Goal: Information Seeking & Learning: Check status

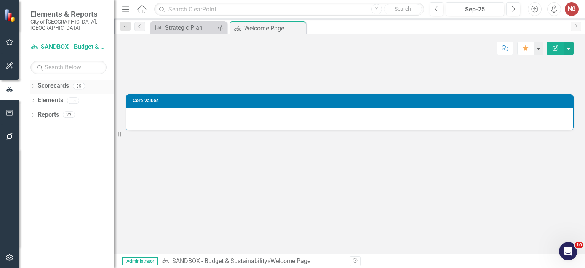
click at [34, 80] on div "Dropdown Scorecards 39" at bounding box center [72, 87] width 84 height 14
click at [34, 85] on icon "Dropdown" at bounding box center [32, 87] width 5 height 4
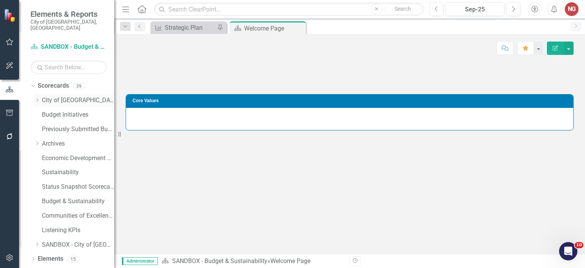
click at [53, 96] on link "City of [GEOGRAPHIC_DATA]" at bounding box center [78, 100] width 72 height 9
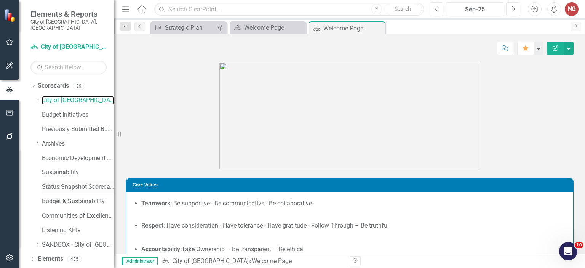
scroll to position [7, 0]
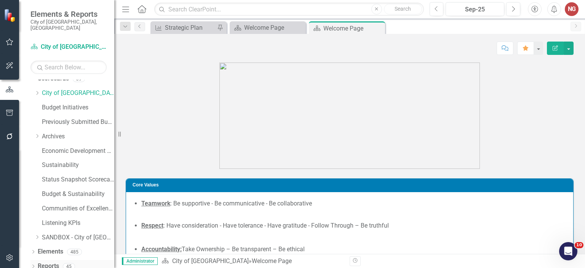
click at [35, 265] on icon "Dropdown" at bounding box center [32, 267] width 5 height 4
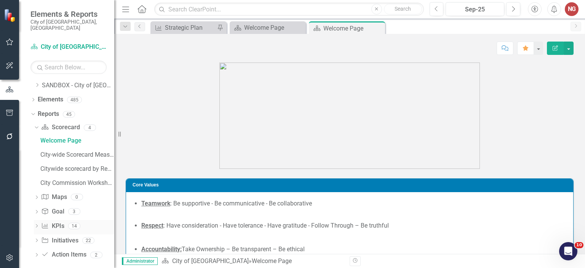
click at [37, 224] on icon at bounding box center [37, 225] width 2 height 3
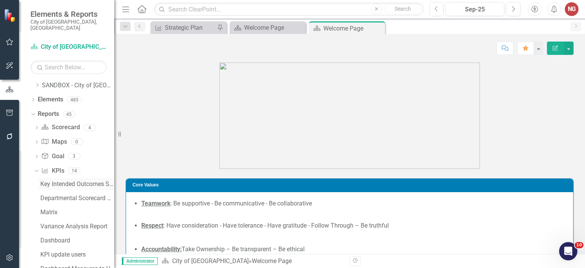
click at [56, 181] on div "Key Intended Outcomes Scorecard Report" at bounding box center [77, 184] width 74 height 7
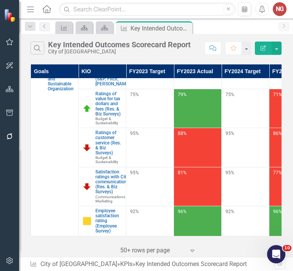
scroll to position [1002, 0]
click at [140, 10] on input "text" at bounding box center [147, 9] width 176 height 13
type input "retail strategy"
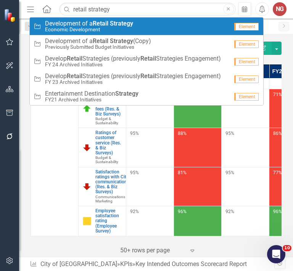
click at [99, 21] on strong "Retail" at bounding box center [101, 23] width 16 height 7
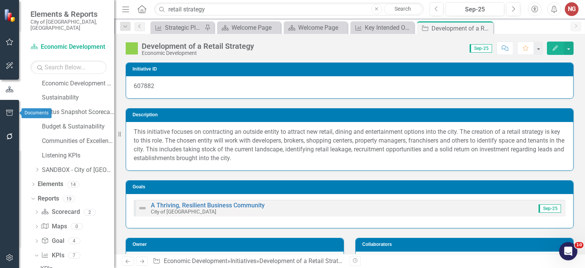
click at [5, 109] on button "button" at bounding box center [9, 113] width 17 height 16
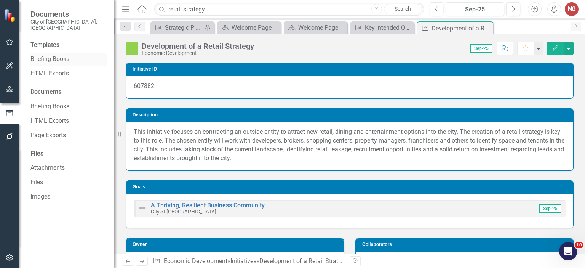
click at [49, 55] on link "Briefing Books" at bounding box center [68, 59] width 76 height 9
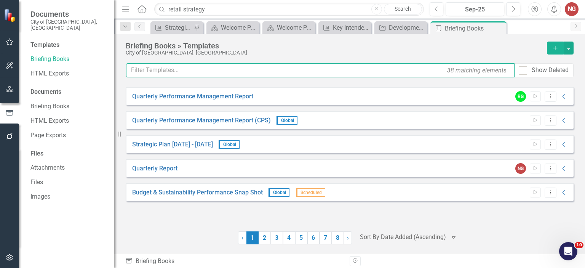
click at [194, 70] on input "text" at bounding box center [320, 70] width 389 height 14
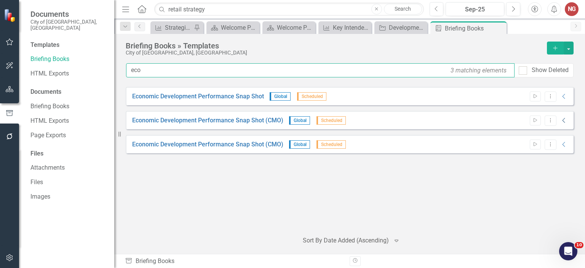
type input "eco"
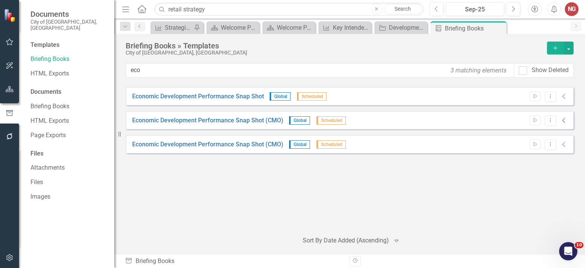
click at [562, 118] on icon "Collapse" at bounding box center [565, 120] width 8 height 6
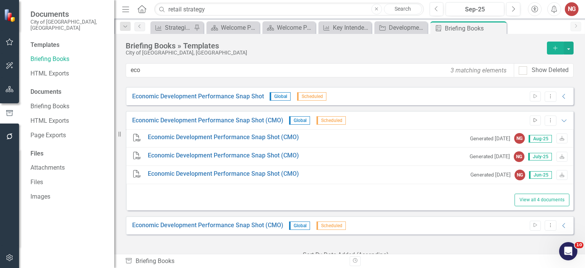
click at [533, 119] on icon "Start" at bounding box center [536, 120] width 6 height 5
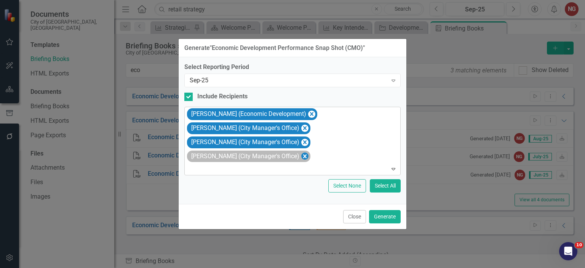
click at [301, 156] on icon "Remove Julie Krolak (City Manager's Office)" at bounding box center [304, 157] width 7 height 10
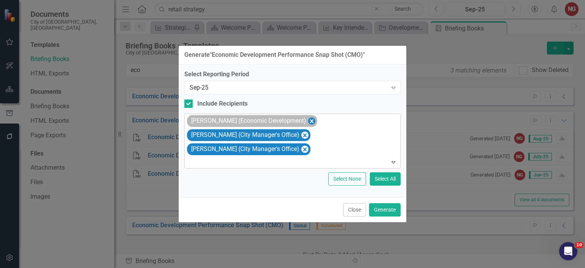
click at [310, 120] on icon "Remove Kristi Bartlett (Economic Development)" at bounding box center [311, 121] width 3 height 4
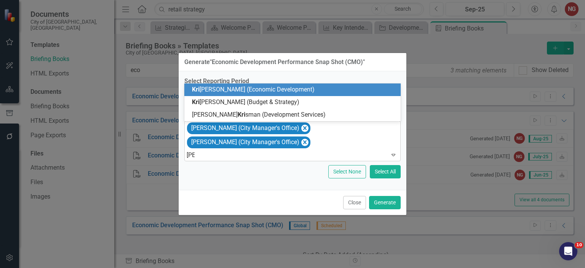
type input "krist"
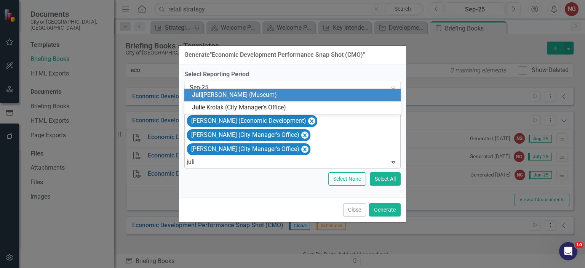
type input "[PERSON_NAME]"
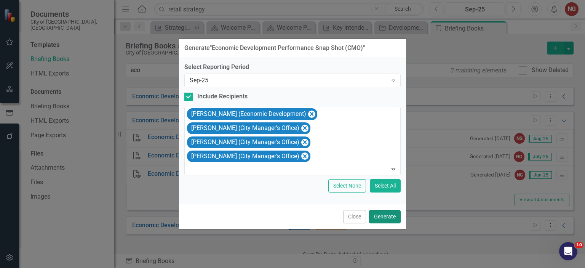
click at [378, 213] on button "Generate" at bounding box center [385, 216] width 32 height 13
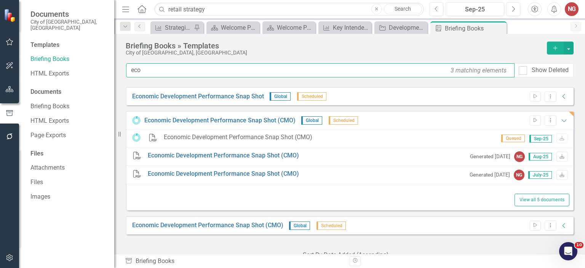
click at [154, 71] on input "eco" at bounding box center [320, 70] width 389 height 14
type input "e"
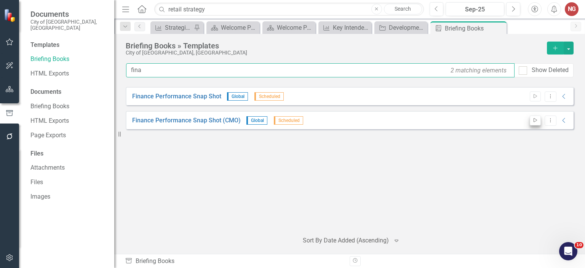
type input "fina"
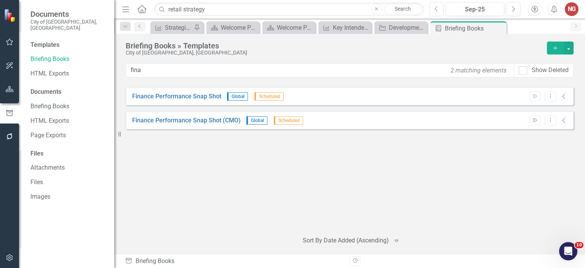
click at [537, 120] on icon "Start" at bounding box center [536, 120] width 6 height 5
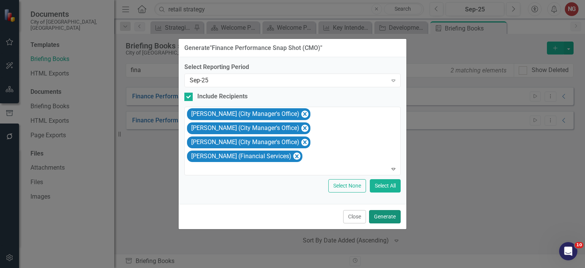
click at [385, 210] on button "Generate" at bounding box center [385, 216] width 32 height 13
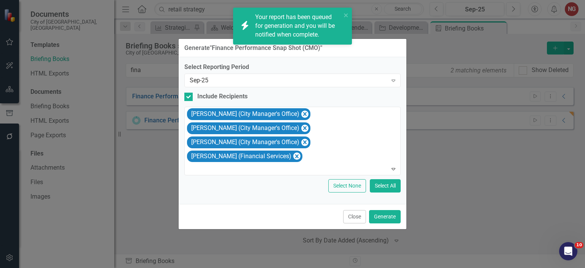
click at [385, 218] on div "Finance Performance Snap Shot Global Scheduled Start Dropdown Menu Collapse PDF…" at bounding box center [350, 156] width 448 height 138
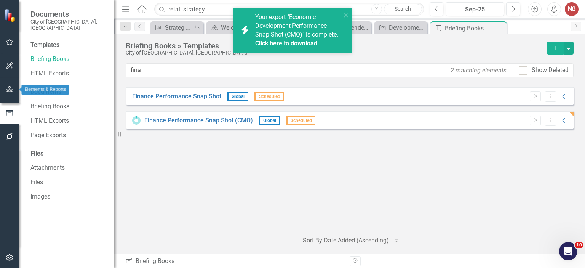
click at [3, 90] on button "button" at bounding box center [9, 90] width 17 height 16
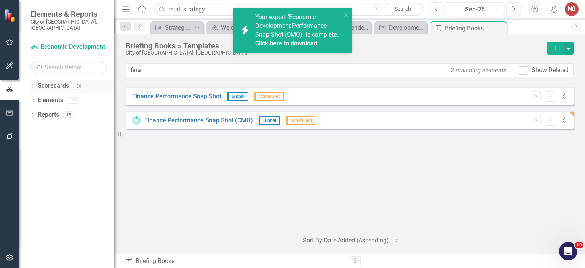
click at [35, 80] on div "Dropdown Scorecards 39" at bounding box center [72, 87] width 84 height 14
click at [34, 84] on div "Dropdown" at bounding box center [32, 87] width 5 height 6
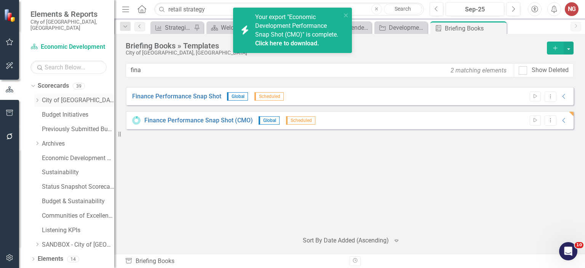
click at [37, 98] on icon "Dropdown" at bounding box center [37, 100] width 6 height 5
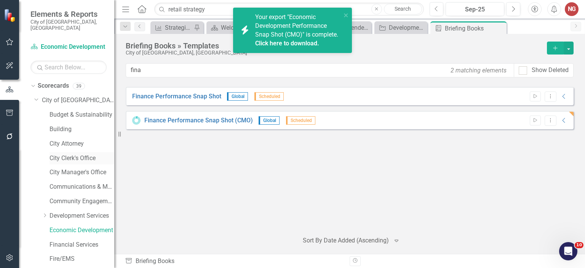
click at [71, 154] on link "City Clerk's Office" at bounding box center [82, 158] width 65 height 9
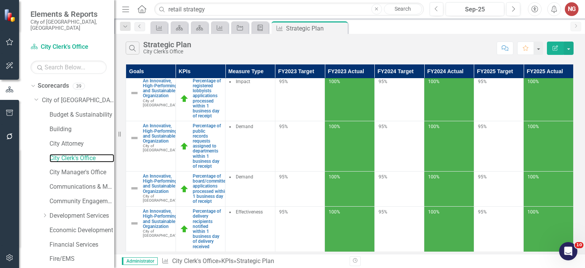
scroll to position [172, 0]
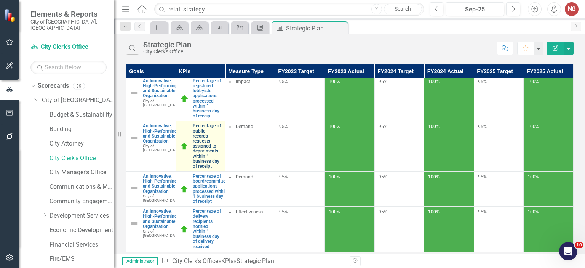
click at [207, 148] on link "Percentage of public records requests assigned to departments within 1 business…" at bounding box center [207, 145] width 29 height 45
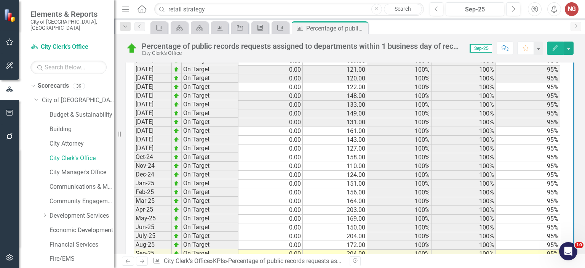
scroll to position [854, 0]
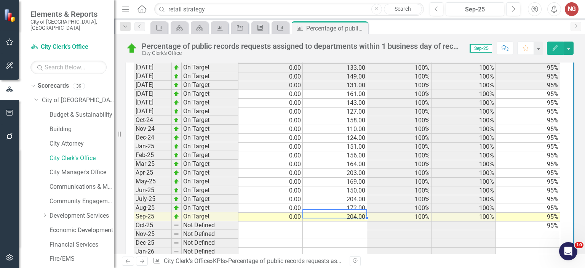
click at [350, 213] on td "204.00" at bounding box center [335, 217] width 64 height 9
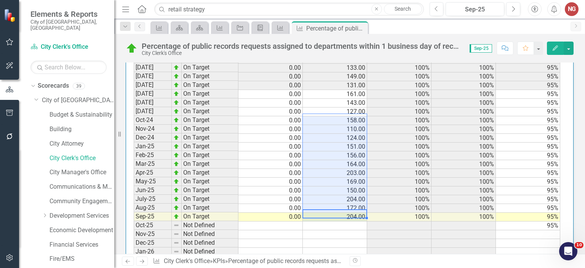
drag, startPoint x: 350, startPoint y: 211, endPoint x: 338, endPoint y: 114, distance: 97.5
click at [338, 114] on tbody "[DATE] On Target 0.00 124.00 100% 100% 95% [DATE] On Target 0.00 96.00 100% 100…" at bounding box center [347, 115] width 427 height 421
click at [64, 226] on link "Economic Development" at bounding box center [82, 230] width 65 height 9
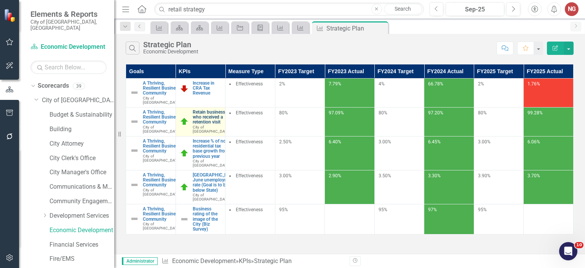
click at [204, 125] on link "Retain businesses who received a retention visit" at bounding box center [212, 117] width 38 height 15
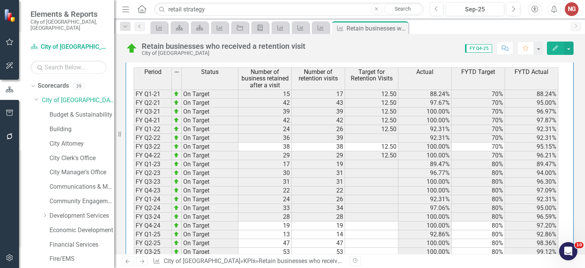
scroll to position [770, 0]
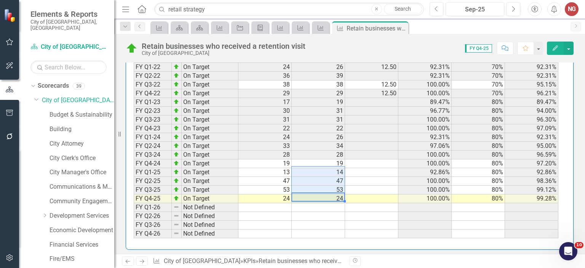
drag, startPoint x: 332, startPoint y: 194, endPoint x: 330, endPoint y: 167, distance: 27.5
click at [330, 167] on tbody "FY Q1-21 On Target 15 17 12.50 88.24% 70% 88.24% FY Q2-21 On Target 42 43 12.50…" at bounding box center [346, 132] width 425 height 211
